Goal: Task Accomplishment & Management: Complete application form

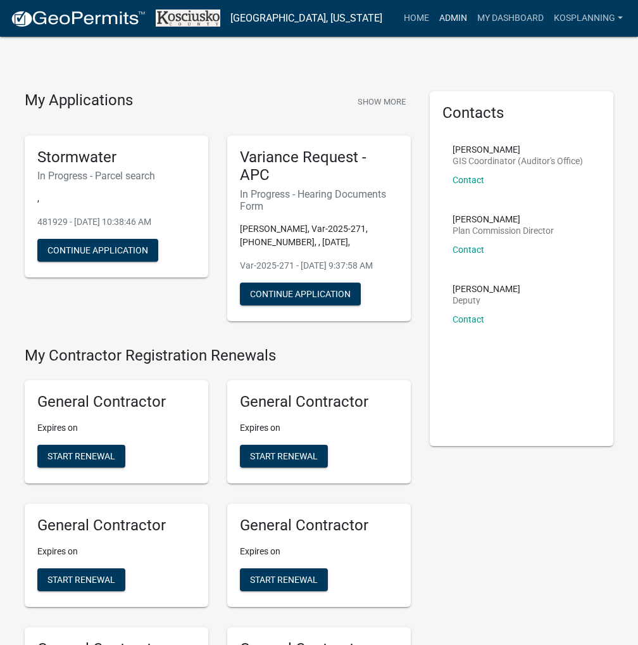
click at [451, 16] on link "Admin" at bounding box center [454, 18] width 38 height 24
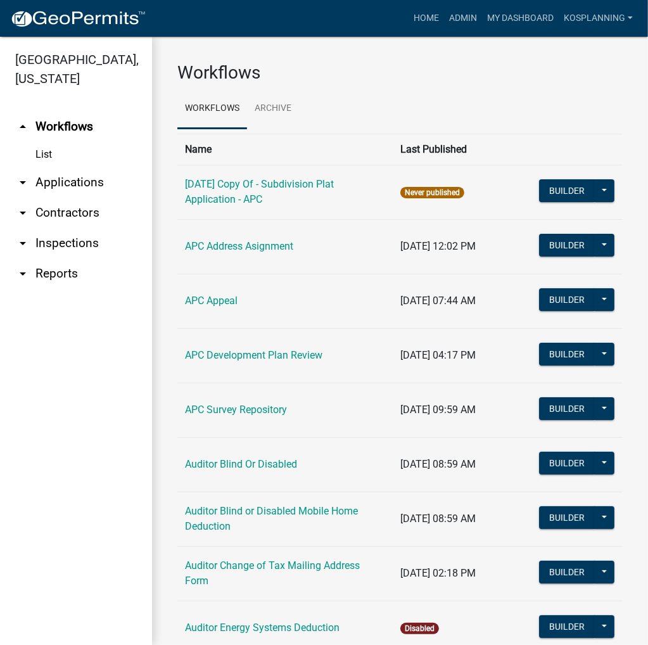
click at [66, 181] on link "arrow_drop_down Applications" at bounding box center [76, 182] width 152 height 30
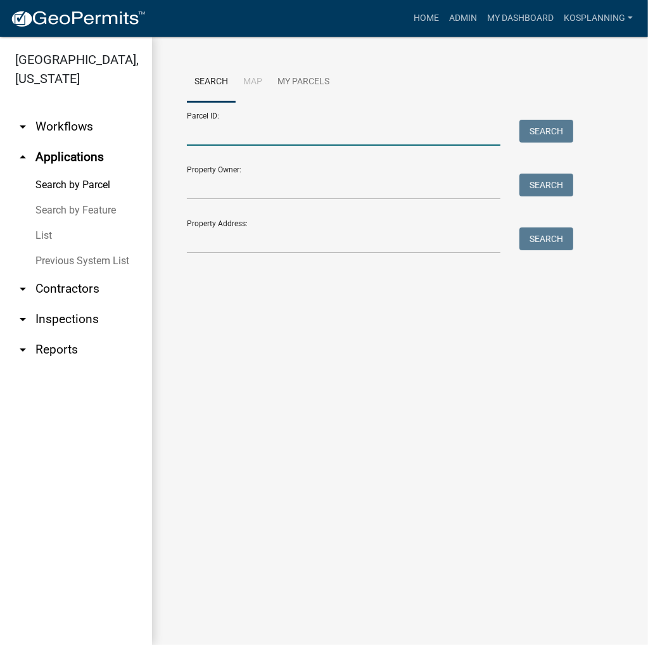
click at [233, 129] on input "Parcel ID:" at bounding box center [344, 133] width 314 height 26
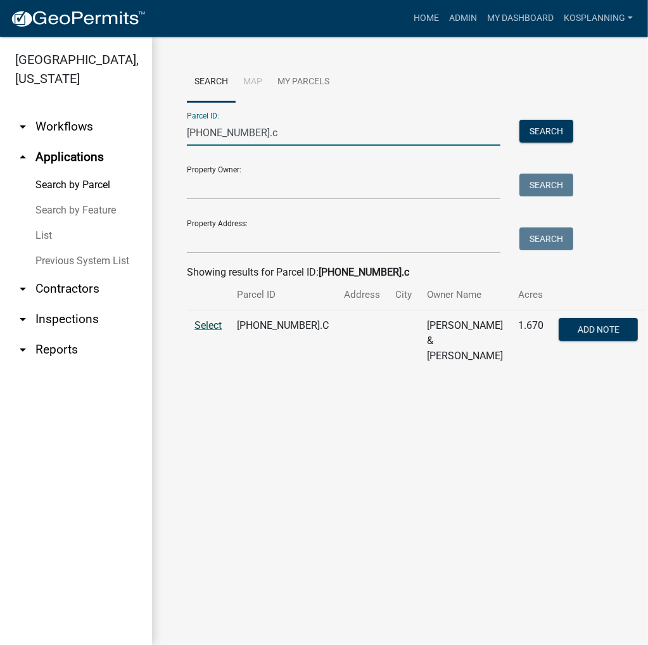
type input "[PHONE_NUMBER].c"
click at [212, 324] on span "Select" at bounding box center [207, 325] width 27 height 12
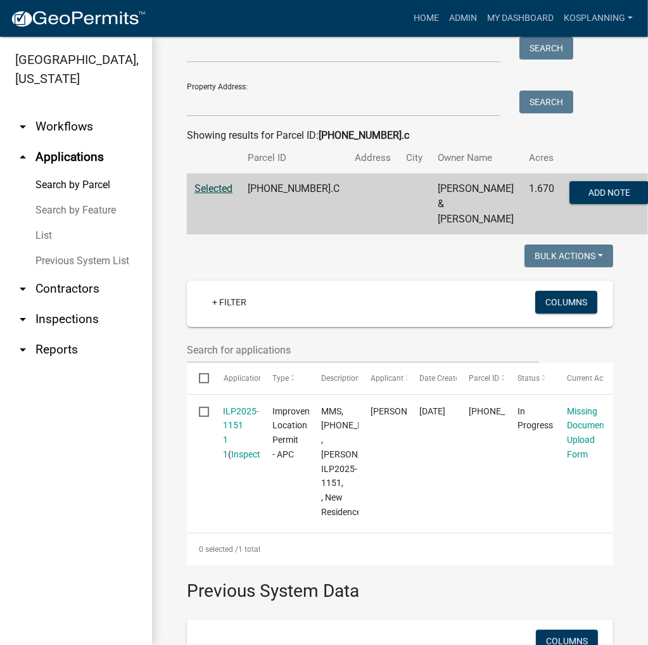
scroll to position [190, 0]
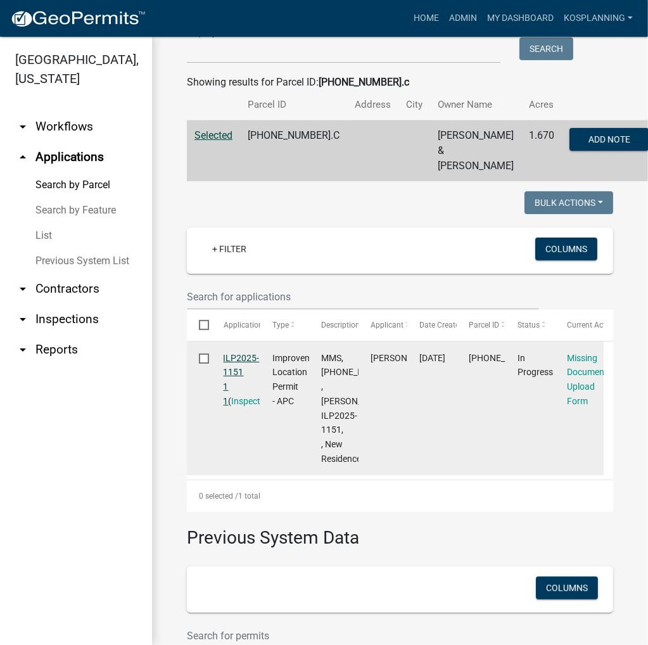
click at [244, 355] on link "ILP2025-1151 1 1" at bounding box center [242, 379] width 36 height 53
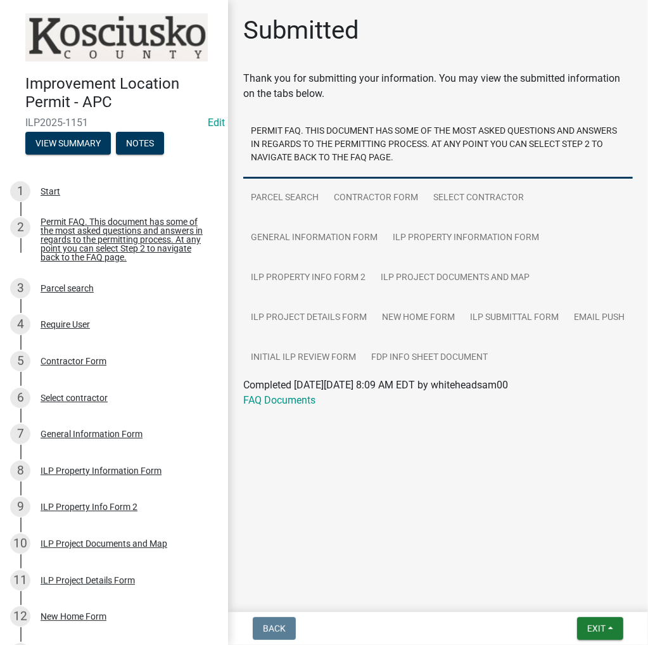
scroll to position [378, 0]
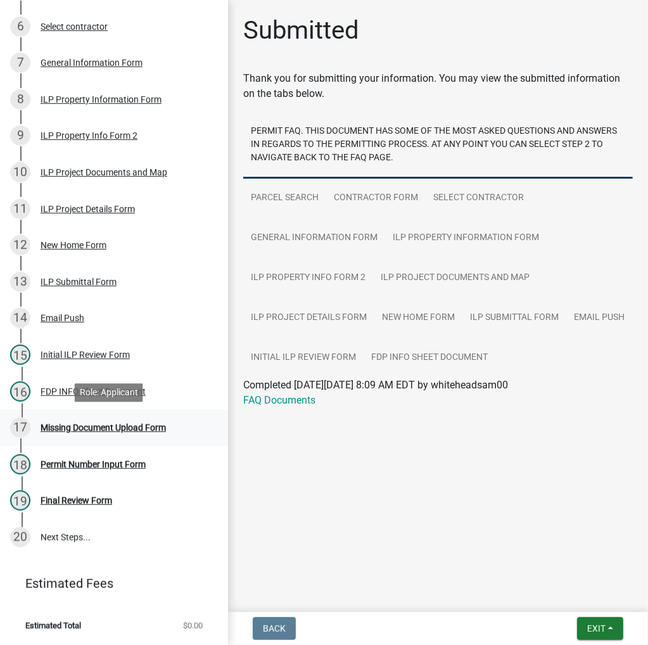
click at [108, 429] on div "Missing Document Upload Form" at bounding box center [103, 427] width 125 height 9
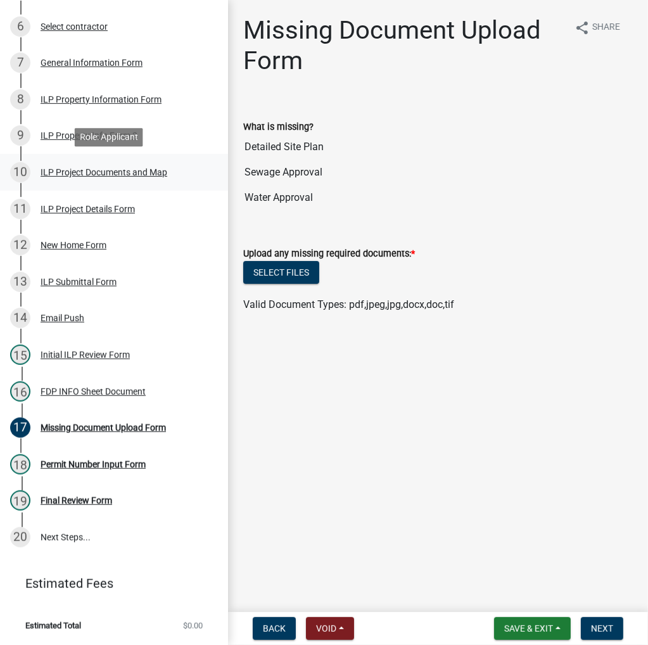
click at [90, 169] on div "ILP Project Documents and Map" at bounding box center [104, 172] width 127 height 9
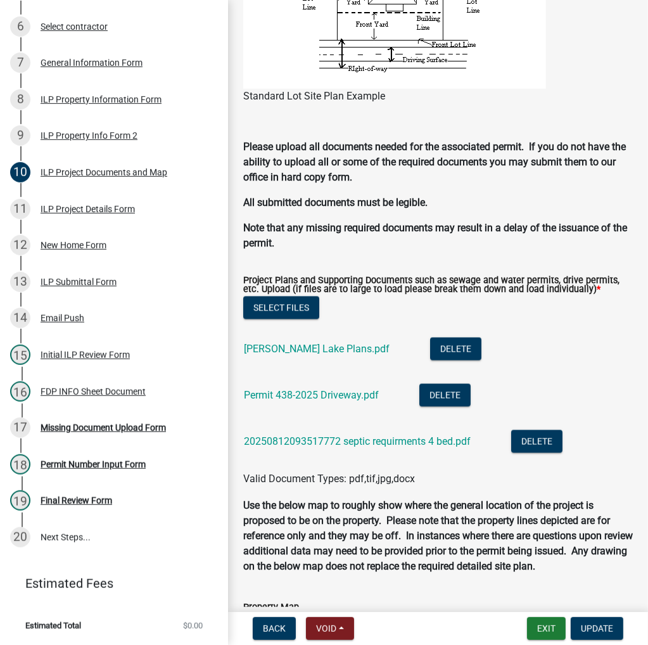
scroll to position [1330, 0]
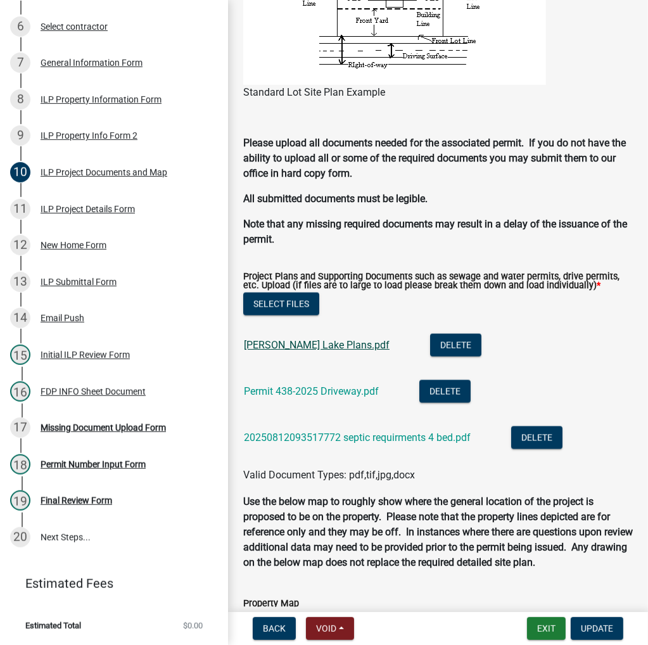
click at [280, 346] on link "[PERSON_NAME] Lake Plans.pdf" at bounding box center [317, 345] width 146 height 12
click at [91, 427] on div "Missing Document Upload Form" at bounding box center [103, 427] width 125 height 9
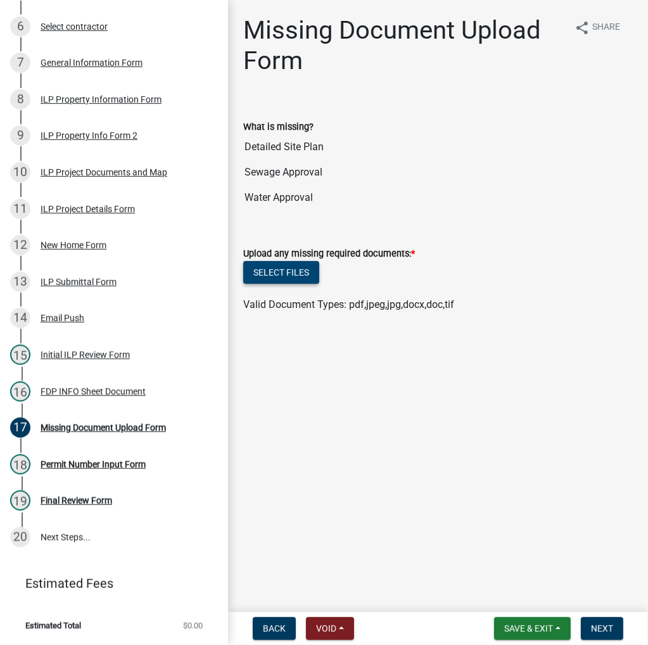
click at [291, 270] on button "Select files" at bounding box center [281, 272] width 76 height 23
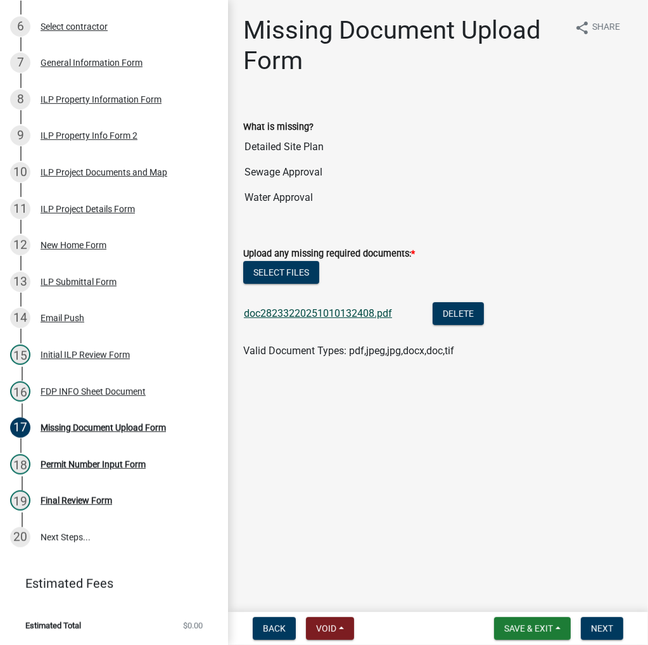
click at [322, 314] on link "doc28233220251010132408.pdf" at bounding box center [318, 313] width 148 height 12
click at [284, 269] on button "Select files" at bounding box center [281, 272] width 76 height 23
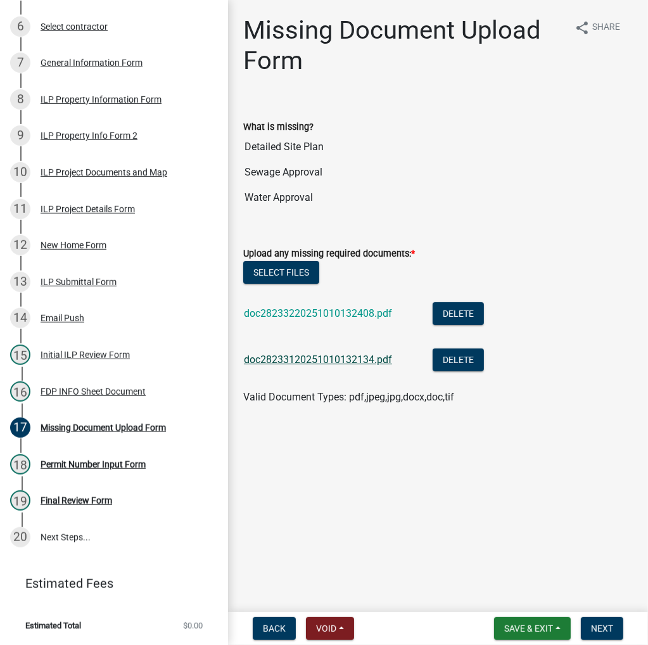
click at [342, 361] on link "doc28233120251010132134.pdf" at bounding box center [318, 359] width 148 height 12
click at [606, 626] on span "Next" at bounding box center [602, 628] width 22 height 10
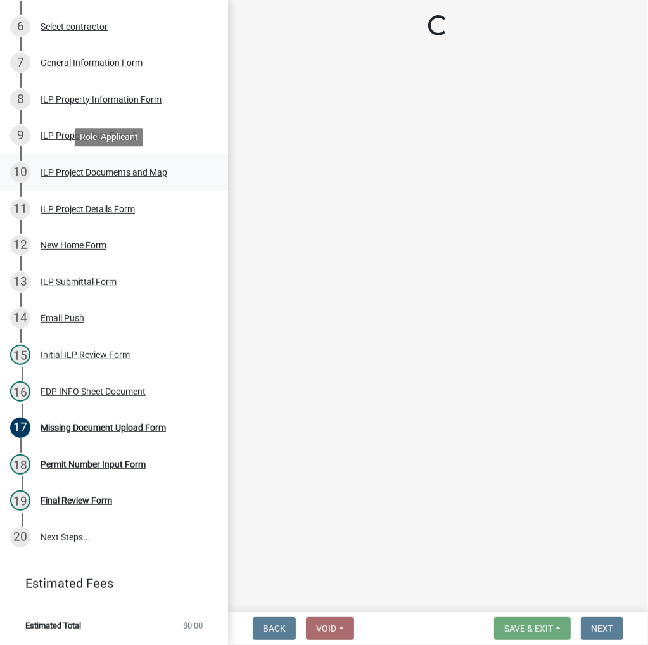
click at [86, 170] on div "ILP Project Documents and Map" at bounding box center [104, 172] width 127 height 9
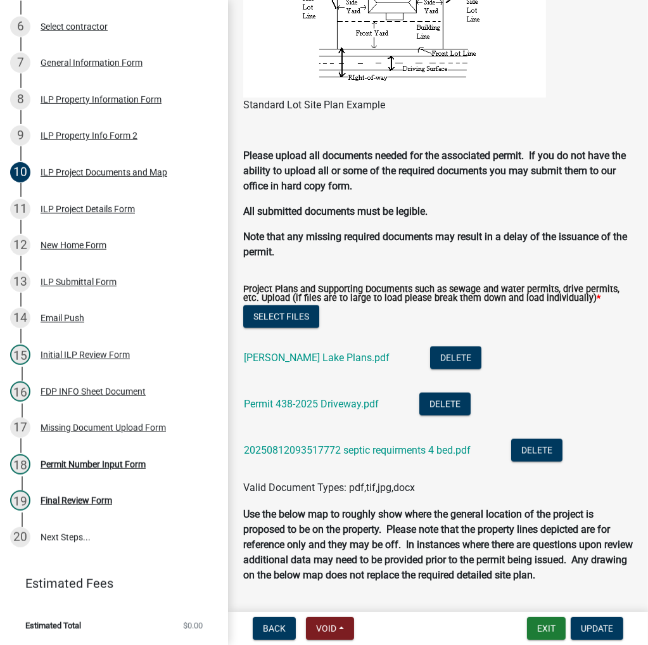
scroll to position [1330, 0]
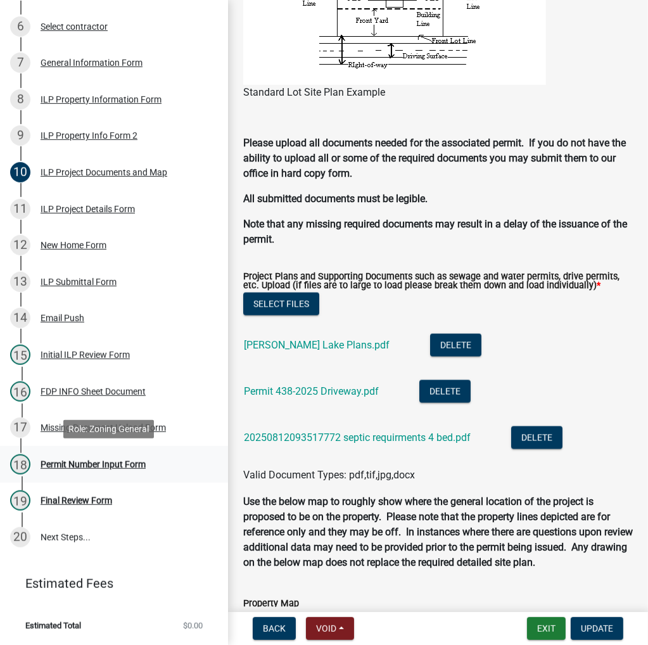
click at [79, 460] on div "Permit Number Input Form" at bounding box center [93, 464] width 105 height 9
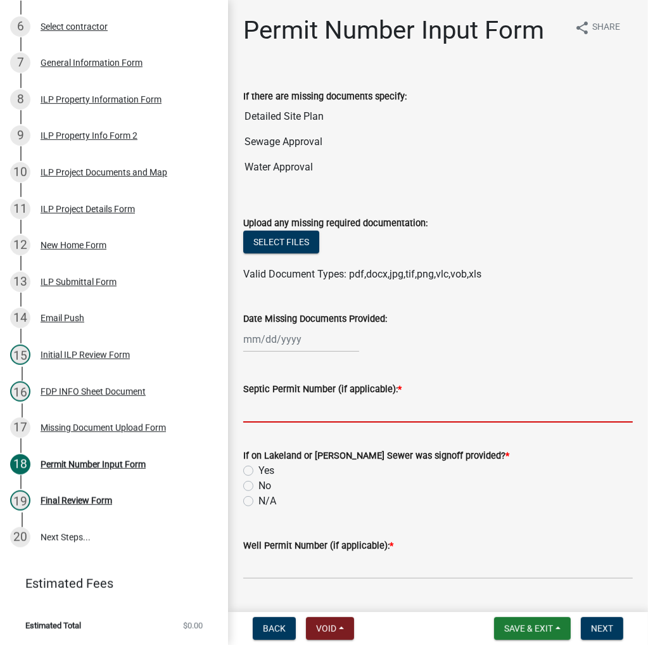
click at [282, 412] on input "Septic Permit Number (if applicable): *" at bounding box center [438, 410] width 390 height 26
type input "21301"
click at [258, 499] on label "N/A" at bounding box center [267, 500] width 18 height 15
click at [258, 499] on input "N/A" at bounding box center [262, 497] width 8 height 8
radio input "true"
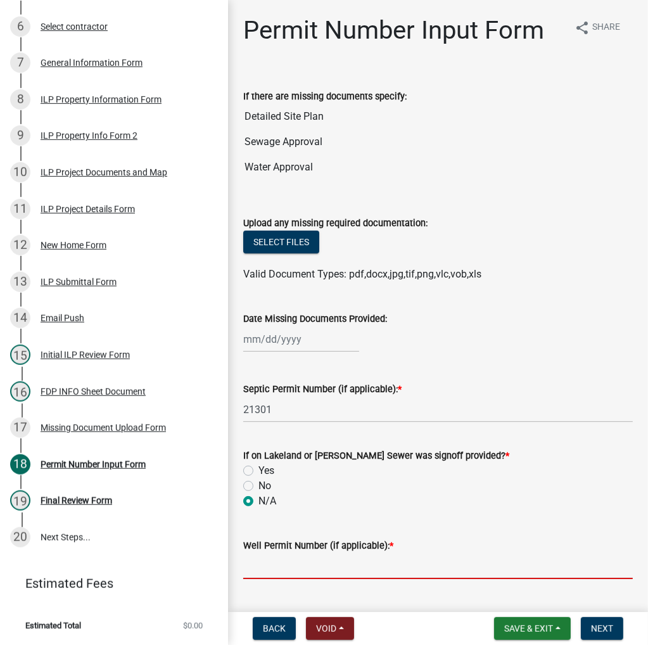
click at [326, 569] on input "Well Permit Number (if applicable): *" at bounding box center [438, 566] width 390 height 26
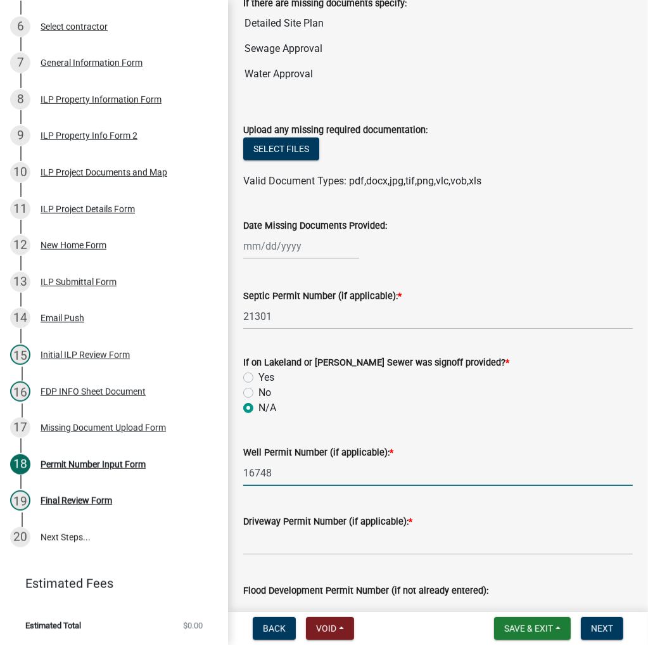
scroll to position [253, 0]
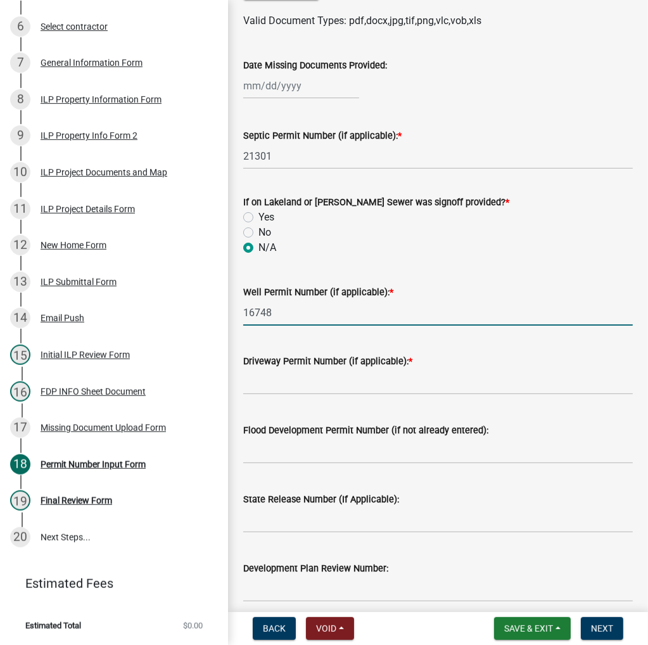
type input "16748"
click at [339, 386] on input "Driveway Permit Number (if applicable): *" at bounding box center [438, 382] width 390 height 26
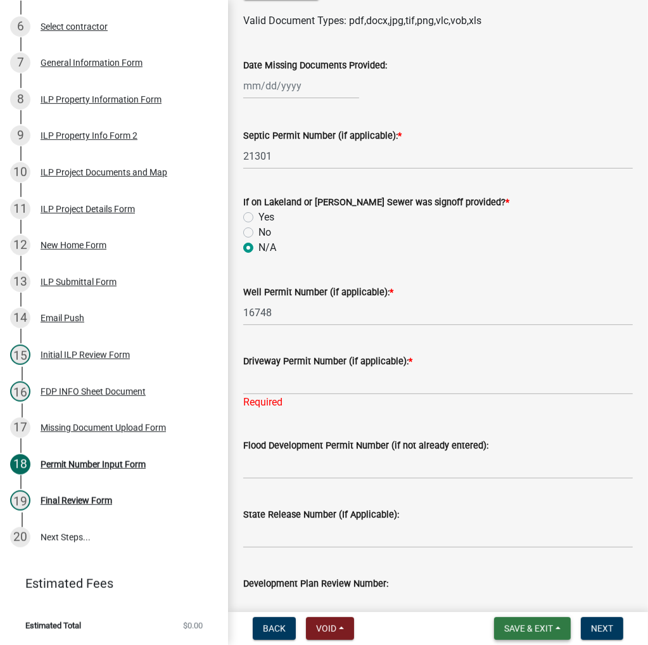
click at [526, 628] on span "Save & Exit" at bounding box center [528, 628] width 49 height 10
click at [506, 566] on button "Save" at bounding box center [519, 565] width 101 height 30
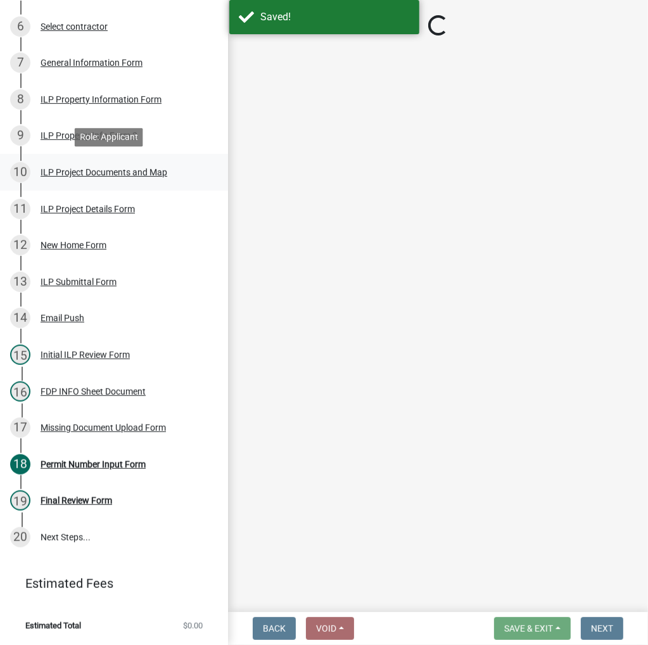
click at [100, 169] on div "ILP Project Documents and Map" at bounding box center [104, 172] width 127 height 9
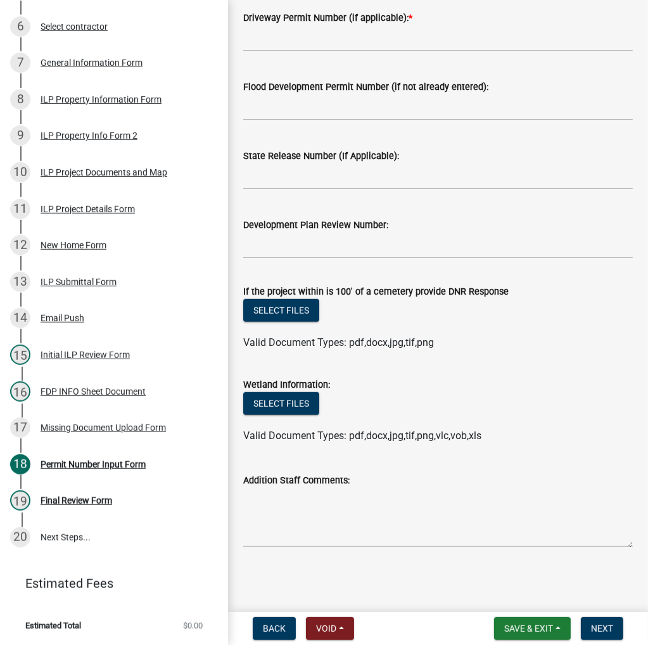
scroll to position [596, 0]
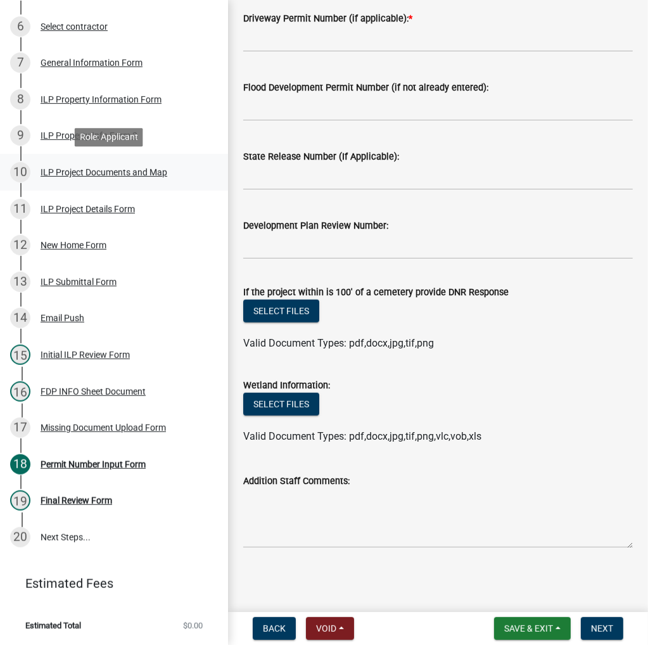
click at [73, 173] on div "ILP Project Documents and Map" at bounding box center [104, 172] width 127 height 9
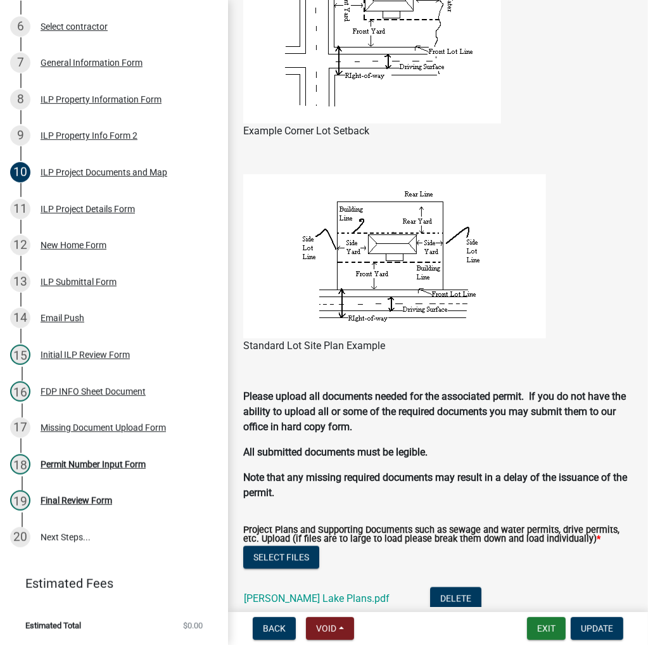
scroll to position [1330, 0]
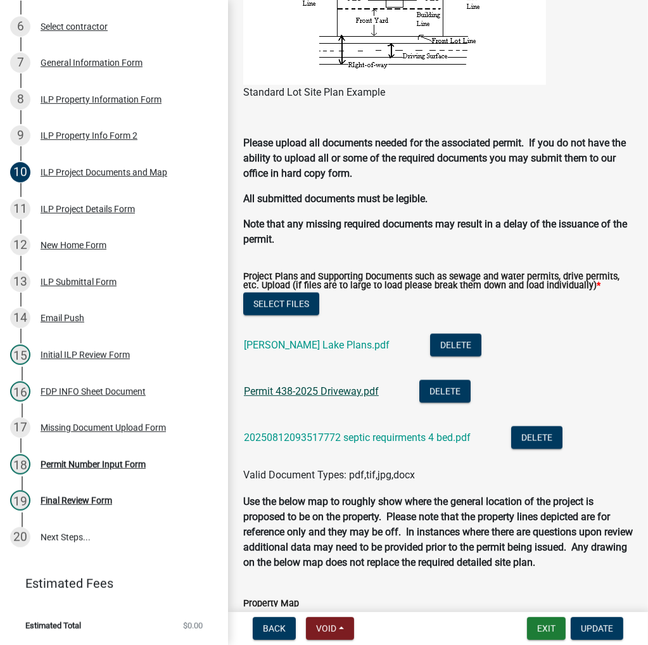
click at [294, 392] on link "Permit 438-2025 Driveway.pdf" at bounding box center [311, 391] width 135 height 12
click at [89, 462] on div "Permit Number Input Form" at bounding box center [93, 464] width 105 height 9
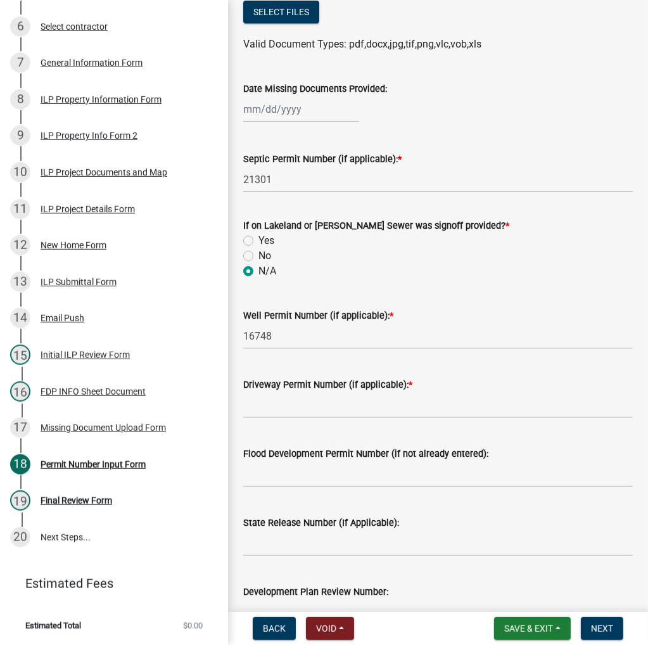
scroll to position [253, 0]
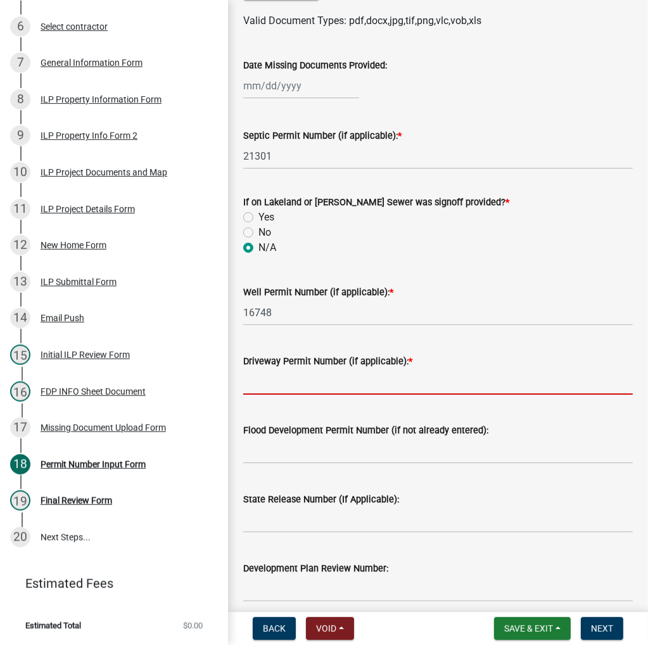
click at [288, 391] on input "Driveway Permit Number (if applicable): *" at bounding box center [438, 382] width 390 height 26
type input "438-2025"
click at [600, 628] on span "Next" at bounding box center [602, 628] width 22 height 10
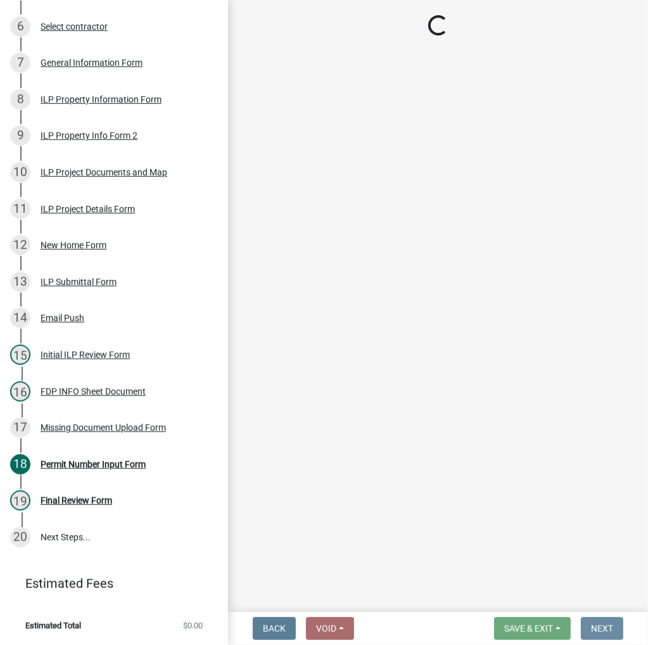
scroll to position [0, 0]
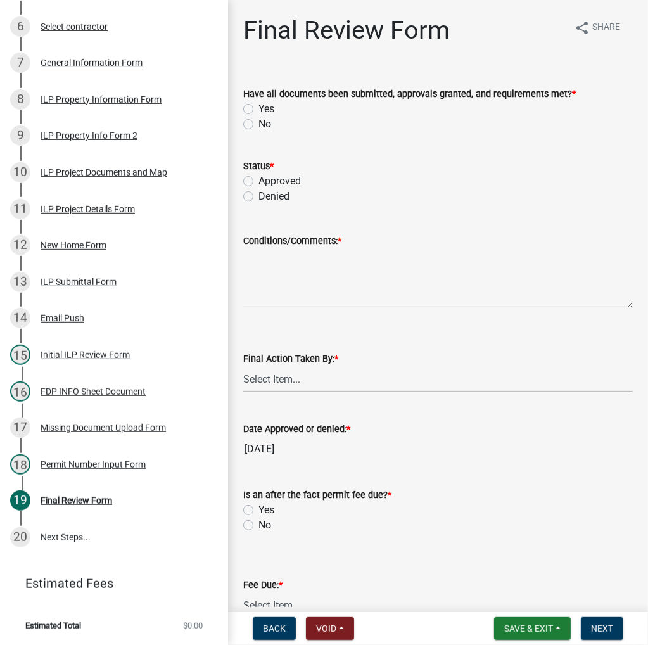
click at [258, 105] on label "Yes" at bounding box center [266, 108] width 16 height 15
click at [258, 105] on input "Yes" at bounding box center [262, 105] width 8 height 8
radio input "true"
click at [258, 181] on label "Approved" at bounding box center [279, 181] width 42 height 15
click at [258, 181] on input "Approved" at bounding box center [262, 178] width 8 height 8
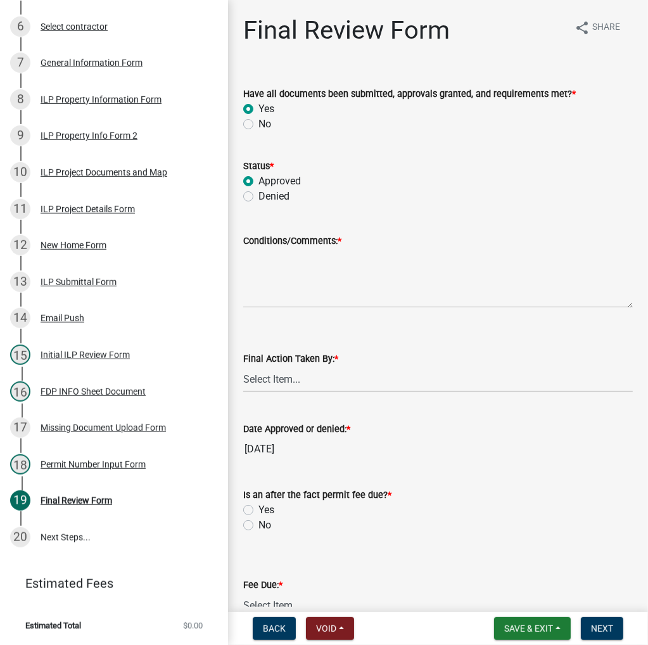
radio input "true"
click at [295, 288] on textarea "Conditions/Comments: *" at bounding box center [438, 278] width 390 height 60
type textarea "as presented"
click at [310, 386] on select "Select Item... MMS LT AT CS [PERSON_NAME]" at bounding box center [438, 379] width 390 height 26
click at [243, 366] on select "Select Item... MMS LT AT CS [PERSON_NAME]" at bounding box center [438, 379] width 390 height 26
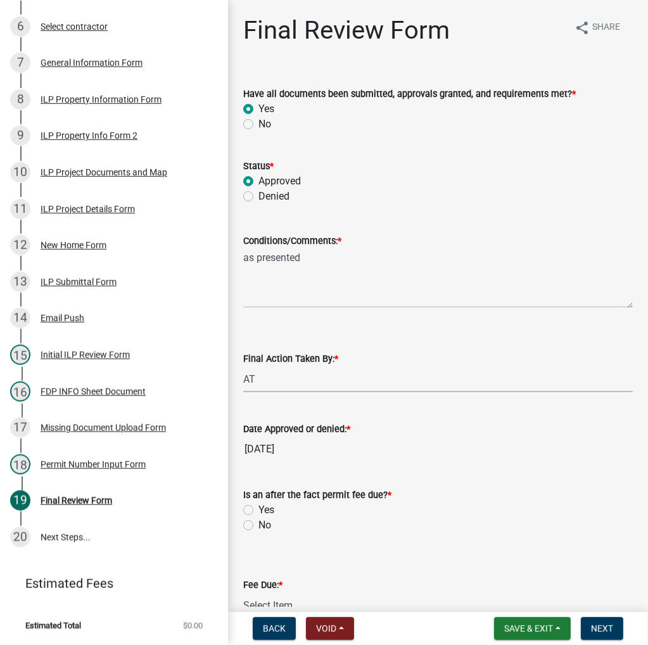
select select "d95389f4-ab5a-4603-9826-29cf73316391"
click at [258, 523] on label "No" at bounding box center [264, 524] width 13 height 15
click at [258, 523] on input "No" at bounding box center [262, 521] width 8 height 8
radio input "true"
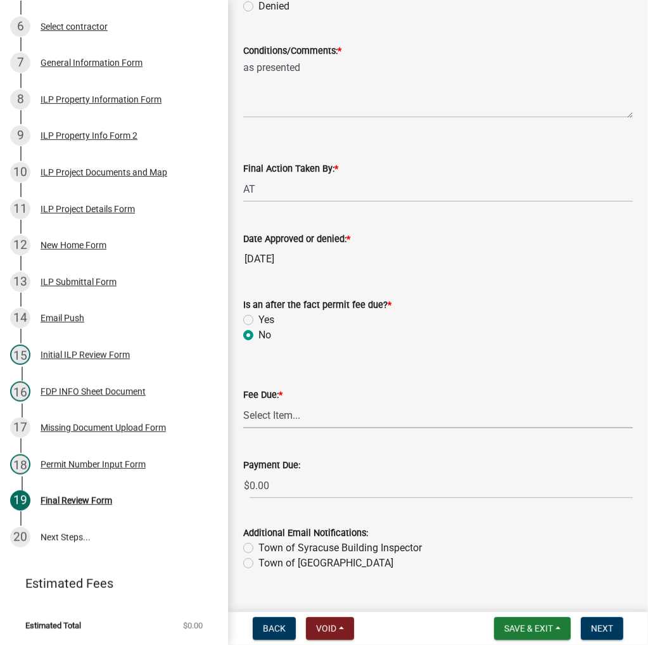
click at [299, 419] on select "Select Item... N/A $10.00 $25.00 $125.00 $250 $500 $500 + $10.00 for every 10 s…" at bounding box center [438, 415] width 390 height 26
click at [243, 426] on select "Select Item... N/A $10.00 $25.00 $125.00 $250 $500 $500 + $10.00 for every 10 s…" at bounding box center [438, 415] width 390 height 26
select select "71256567-8c52-414d-b434-ae6b266e1a0e"
click at [601, 626] on span "Next" at bounding box center [602, 628] width 22 height 10
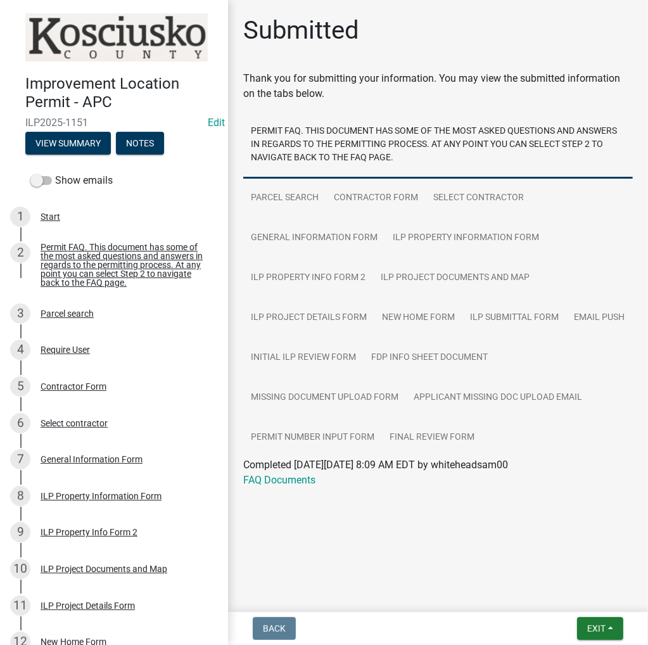
scroll to position [504, 0]
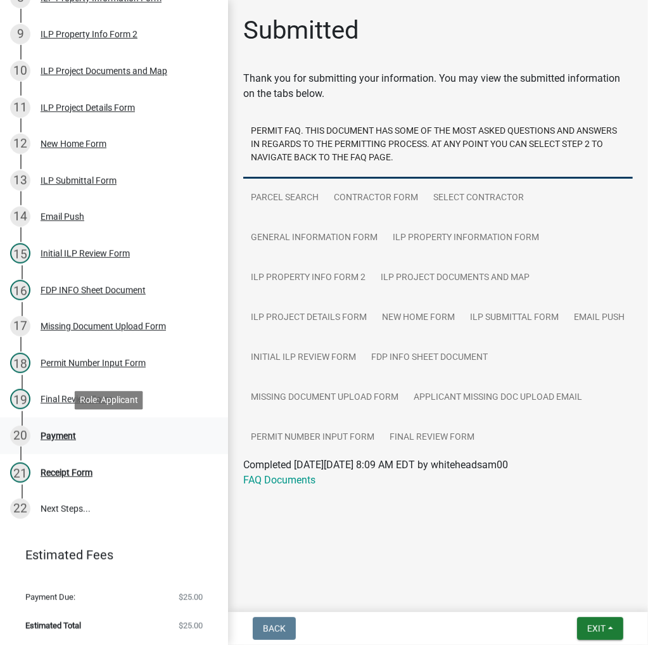
click at [68, 434] on div "Payment" at bounding box center [58, 435] width 35 height 9
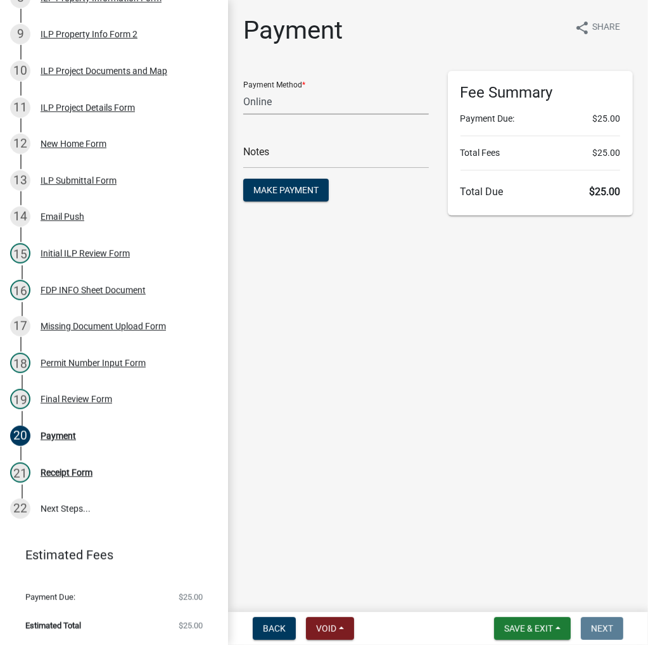
click at [312, 103] on select "Credit Card POS Check Cash Online" at bounding box center [336, 102] width 186 height 26
select select "0: 2"
click at [243, 89] on select "Credit Card POS Check Cash Online" at bounding box center [336, 102] width 186 height 26
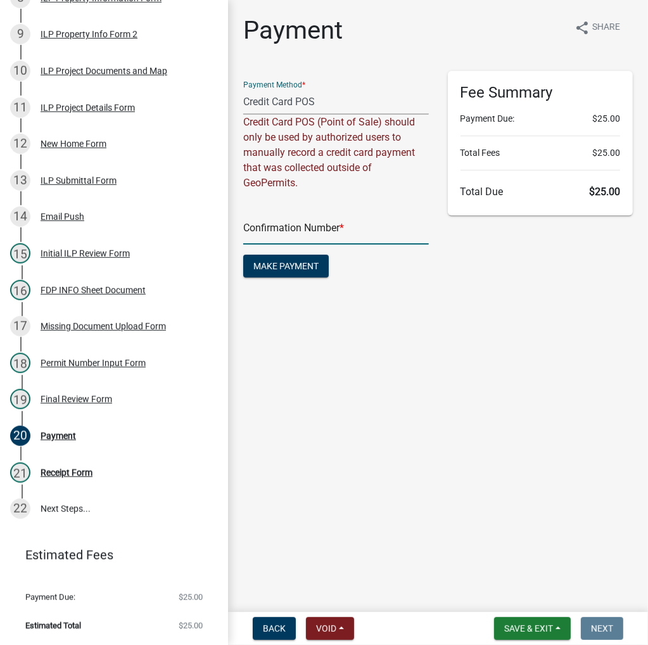
click at [292, 235] on input "text" at bounding box center [336, 232] width 186 height 26
type input "15106510"
click at [289, 265] on span "Make Payment" at bounding box center [285, 266] width 65 height 10
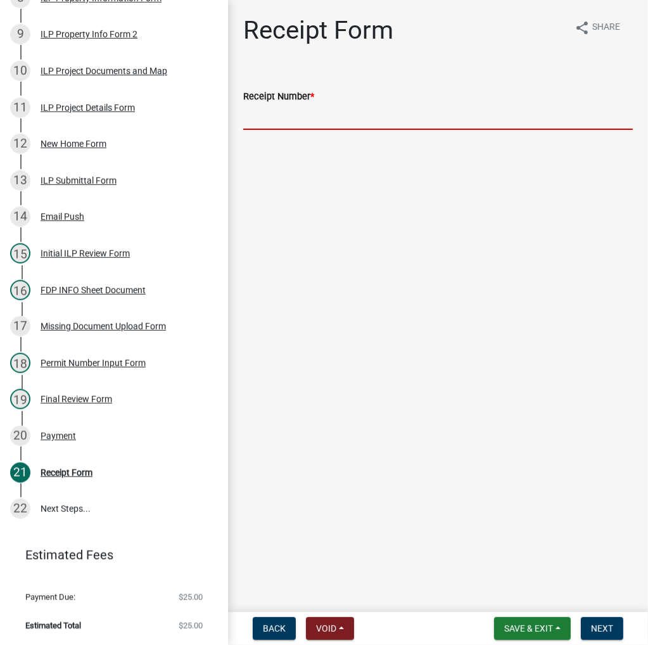
click at [367, 120] on input "Receipt Number *" at bounding box center [438, 117] width 390 height 26
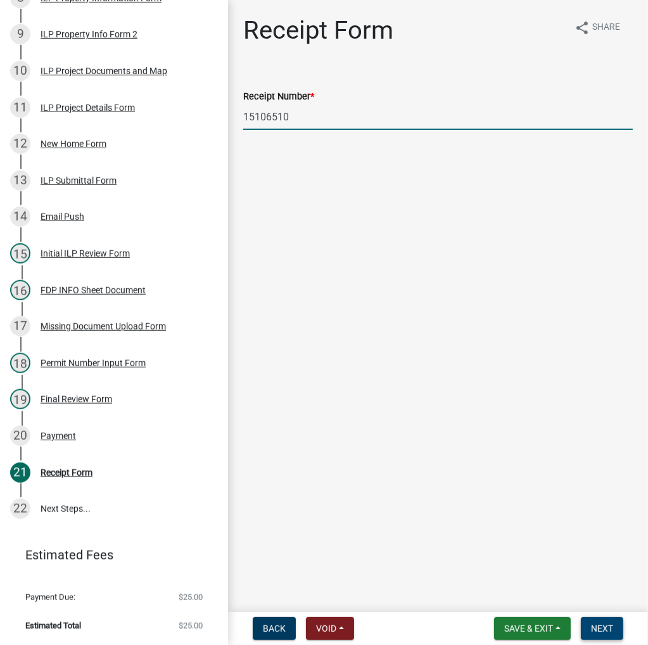
type input "15106510"
click at [595, 628] on span "Next" at bounding box center [602, 628] width 22 height 10
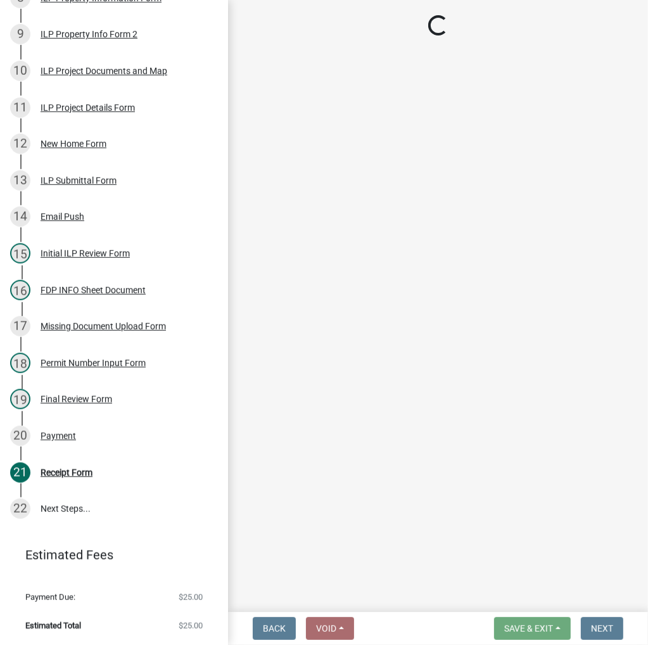
scroll to position [541, 0]
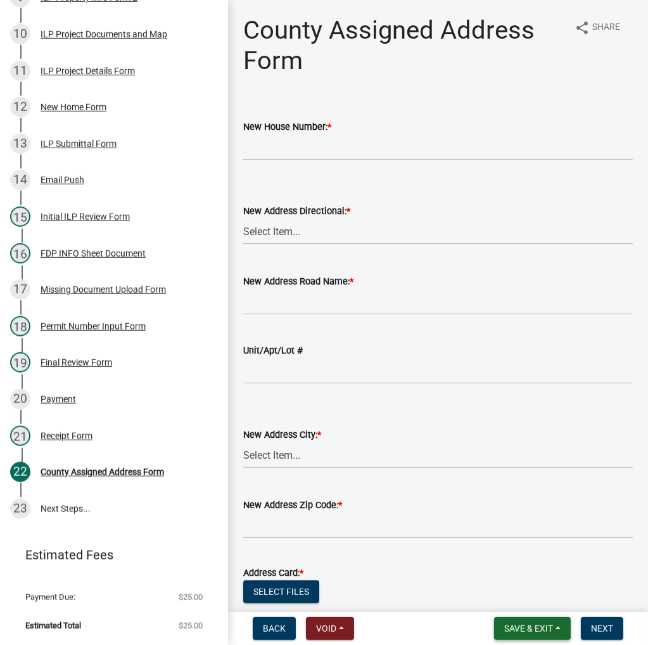
click at [531, 629] on span "Save & Exit" at bounding box center [528, 628] width 49 height 10
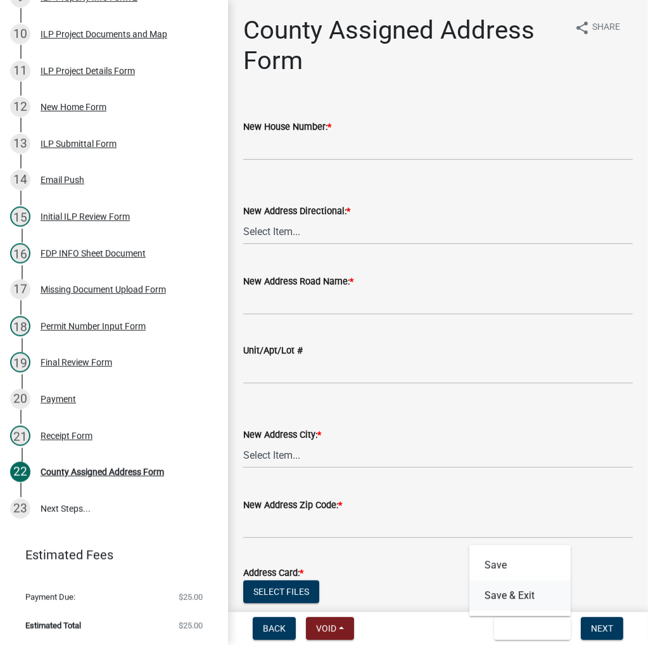
click at [519, 595] on button "Save & Exit" at bounding box center [519, 595] width 101 height 30
